Goal: Transaction & Acquisition: Purchase product/service

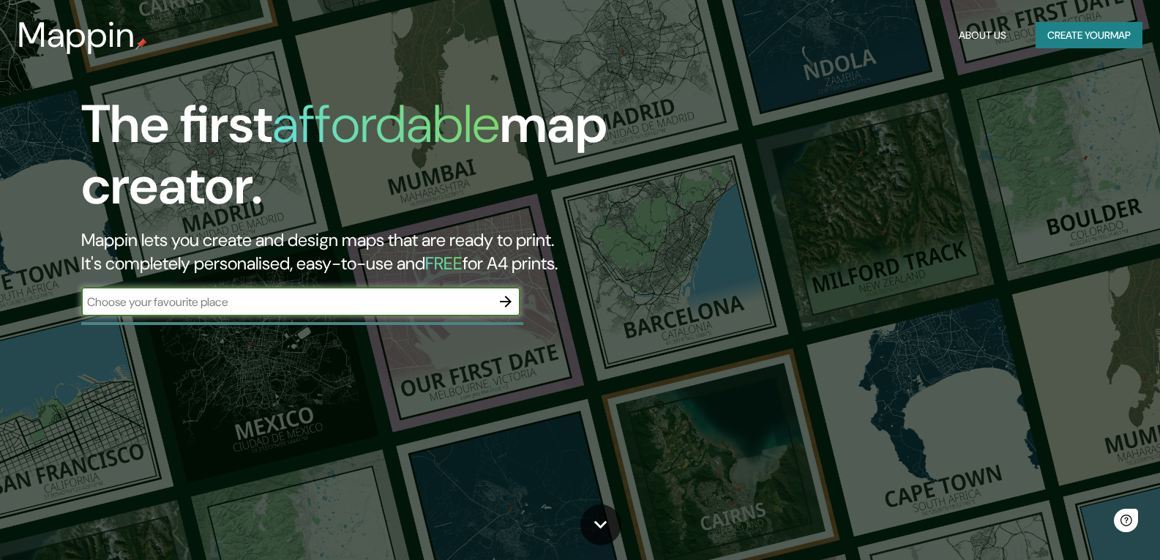
click at [207, 319] on div "The first affordable map creator. Mappin lets you create and design maps that a…" at bounding box center [371, 212] width 696 height 237
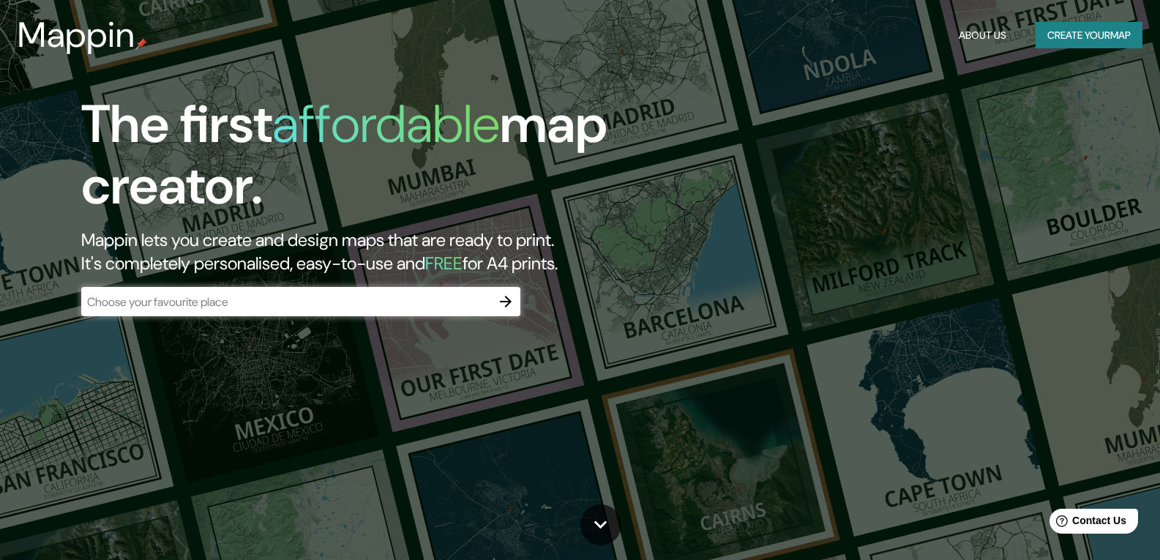
click at [210, 307] on input "text" at bounding box center [286, 301] width 410 height 17
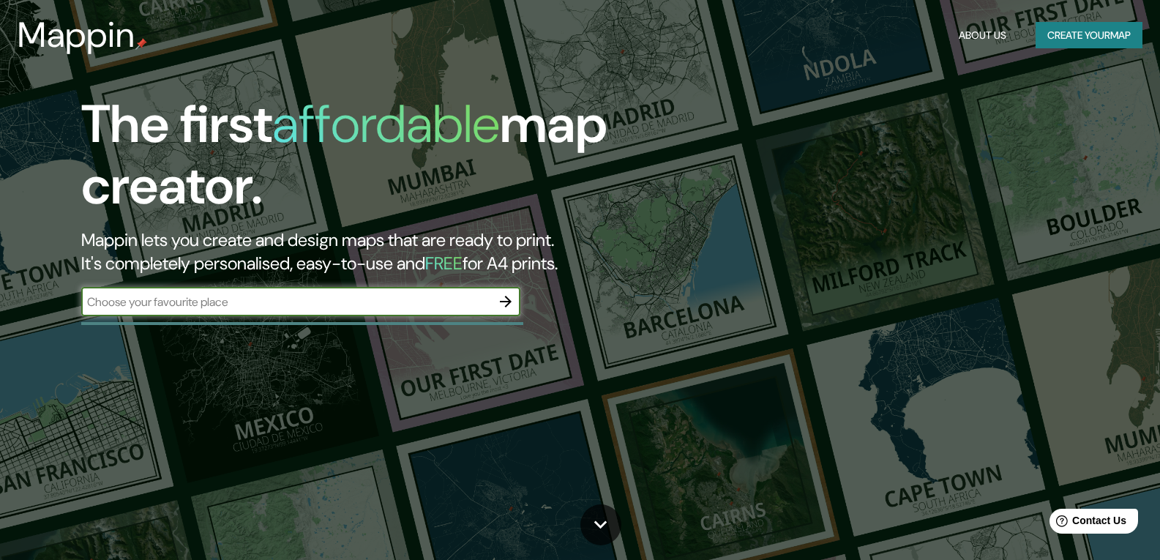
click at [272, 299] on input "text" at bounding box center [286, 301] width 410 height 17
type input "[PERSON_NAME]"
click at [508, 304] on icon "button" at bounding box center [506, 302] width 12 height 12
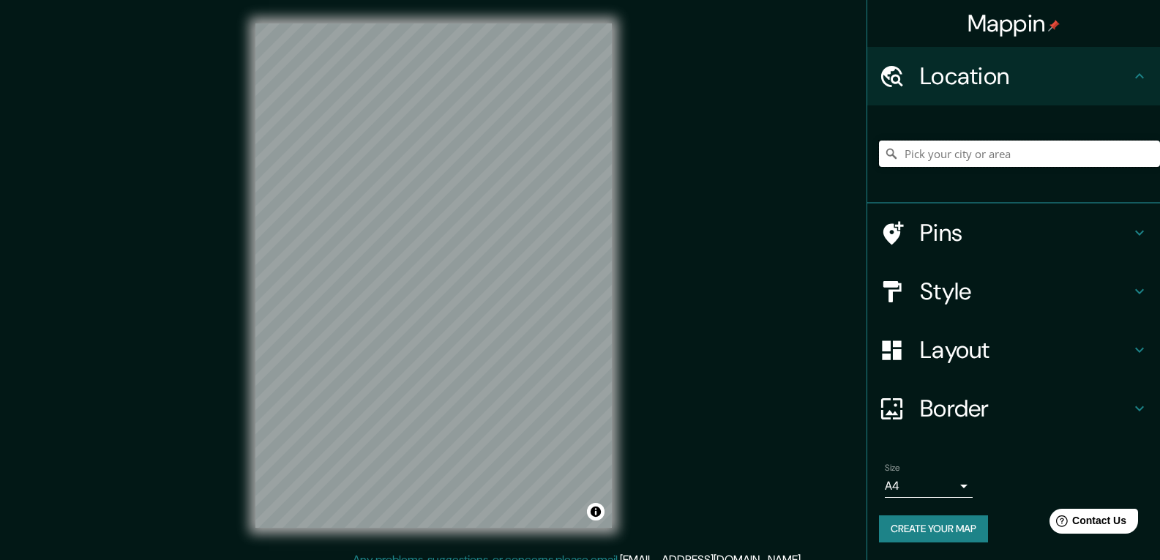
click at [1008, 157] on input "Pick your city or area" at bounding box center [1019, 153] width 281 height 26
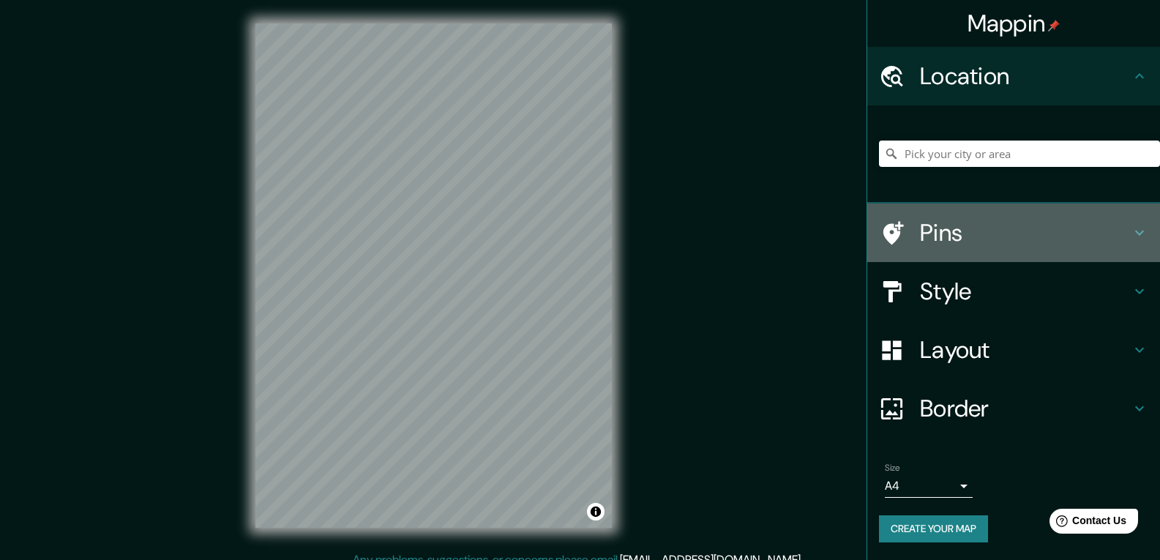
click at [997, 234] on h4 "Pins" at bounding box center [1025, 232] width 211 height 29
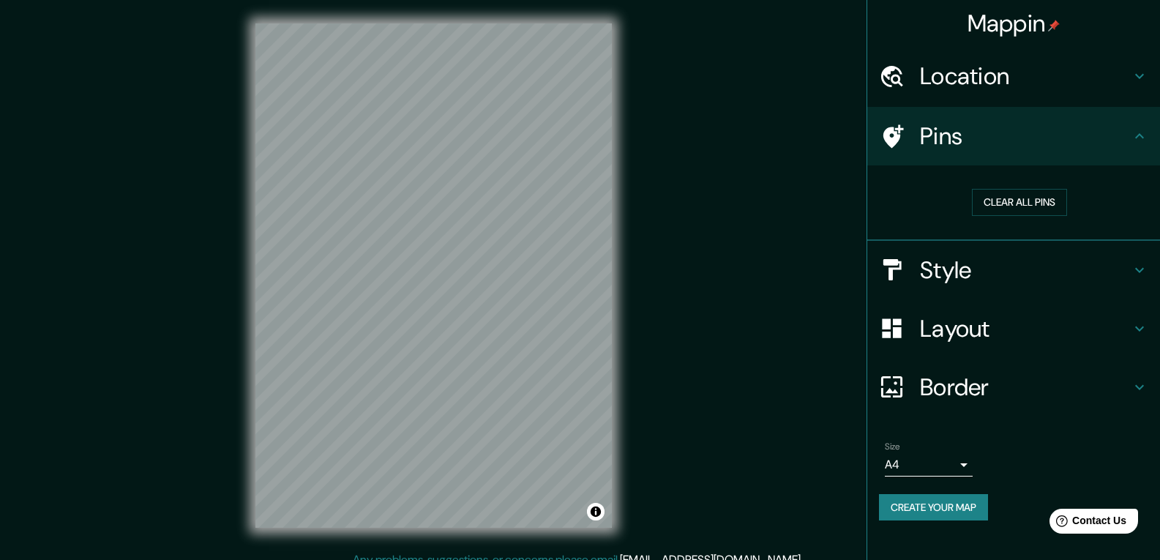
click at [1054, 146] on h4 "Pins" at bounding box center [1025, 135] width 211 height 29
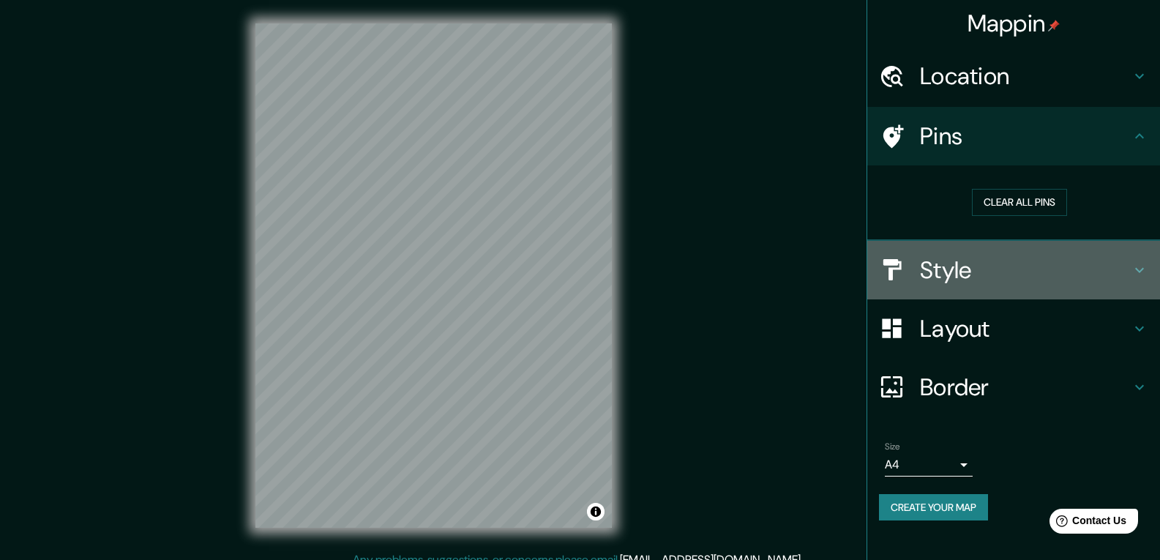
click at [1021, 263] on h4 "Style" at bounding box center [1025, 269] width 211 height 29
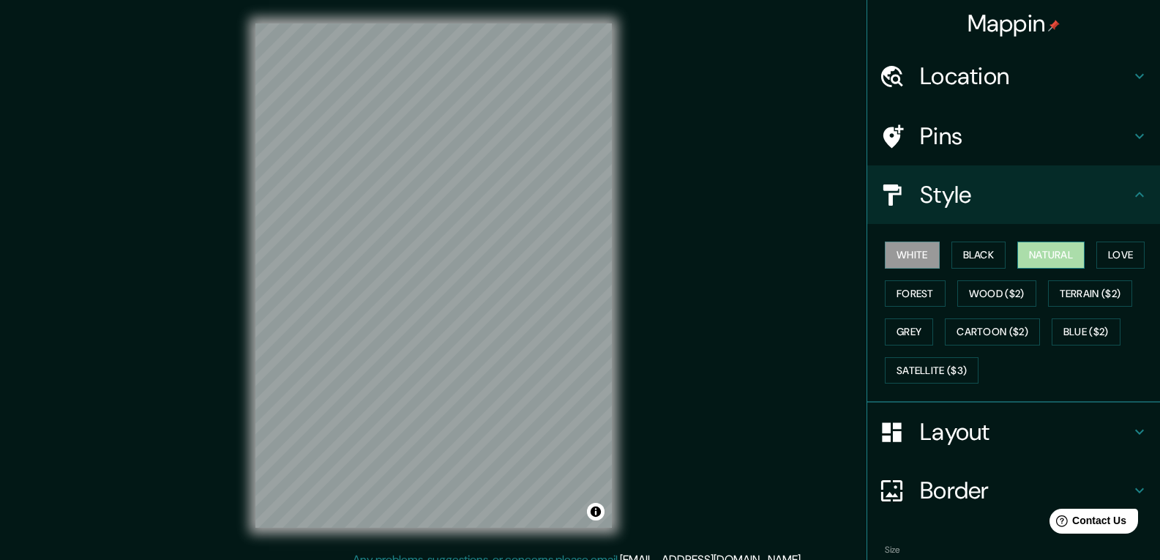
click at [1019, 256] on button "Natural" at bounding box center [1050, 254] width 67 height 27
click at [980, 440] on h4 "Layout" at bounding box center [1025, 431] width 211 height 29
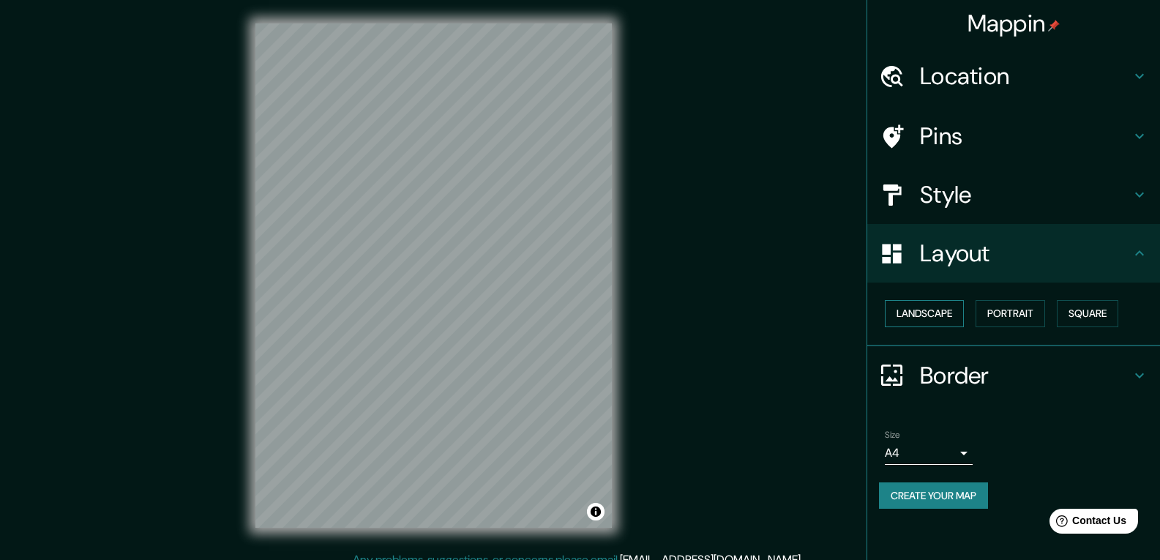
click at [947, 318] on button "Landscape" at bounding box center [924, 313] width 79 height 27
